Goal: Entertainment & Leisure: Consume media (video, audio)

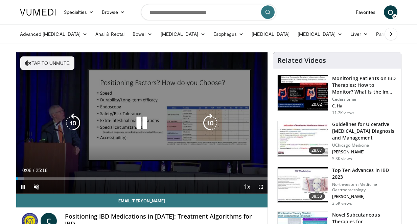
click at [58, 63] on button "Tap to unmute" at bounding box center [47, 63] width 54 height 14
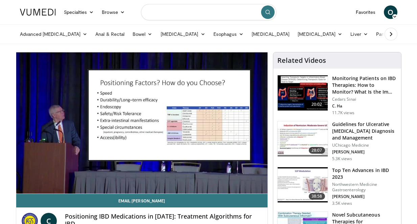
click at [244, 17] on input "Search topics, interventions" at bounding box center [208, 12] width 135 height 16
click at [252, 26] on ul "Advanced [MEDICAL_DATA] Anti-Reflux [MEDICAL_DATA] Procedures [PERSON_NAME][MED…" at bounding box center [267, 34] width 503 height 19
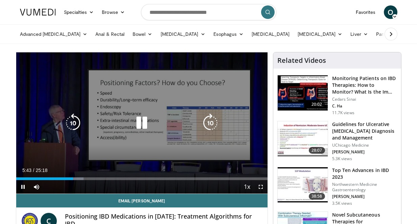
click at [139, 123] on icon "Video Player" at bounding box center [141, 123] width 19 height 19
